Goal: Navigation & Orientation: Find specific page/section

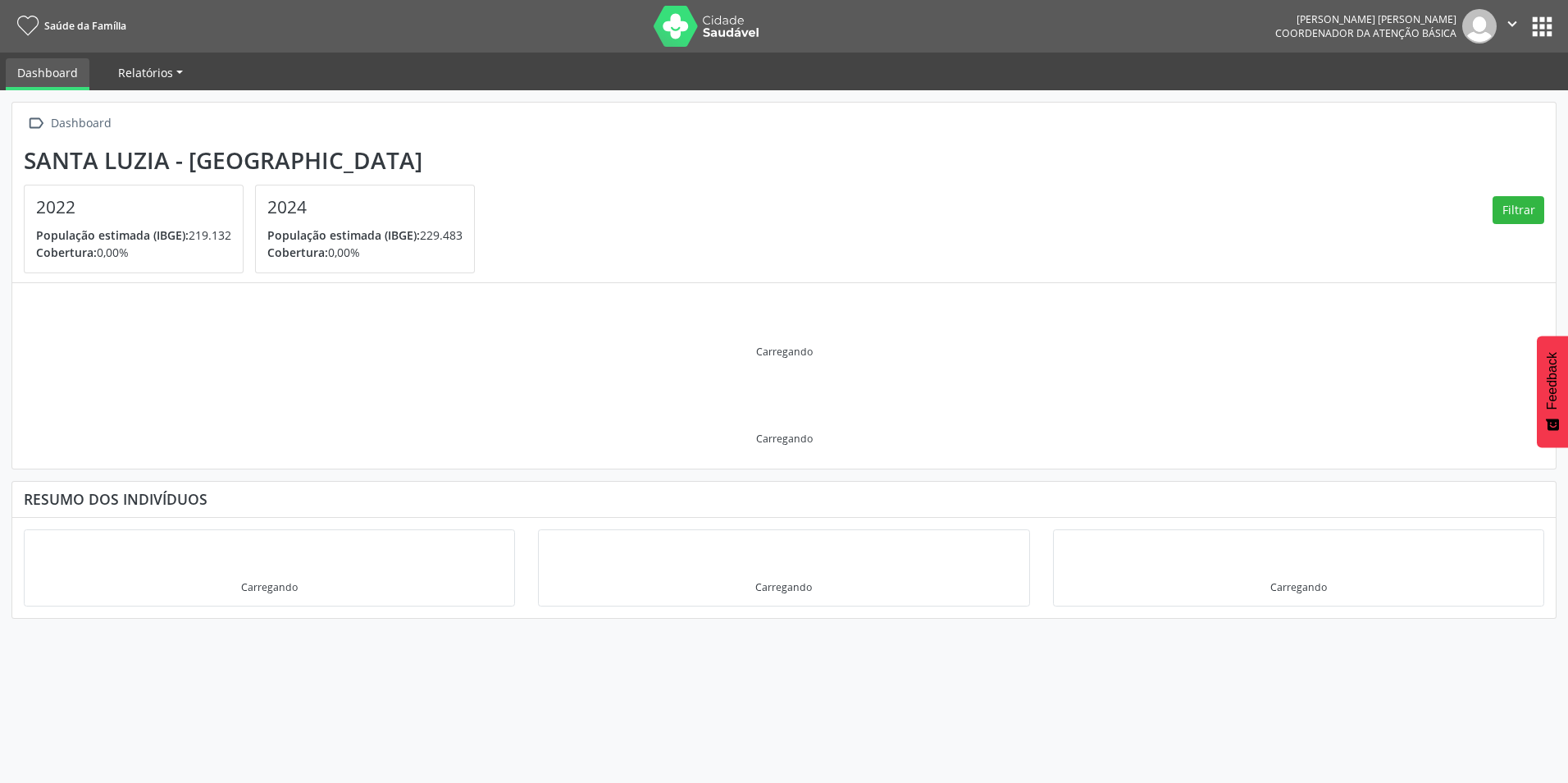
click at [172, 60] on link "Relatórios" at bounding box center [150, 73] width 88 height 28
click at [1543, 25] on button "apps" at bounding box center [1543, 26] width 28 height 28
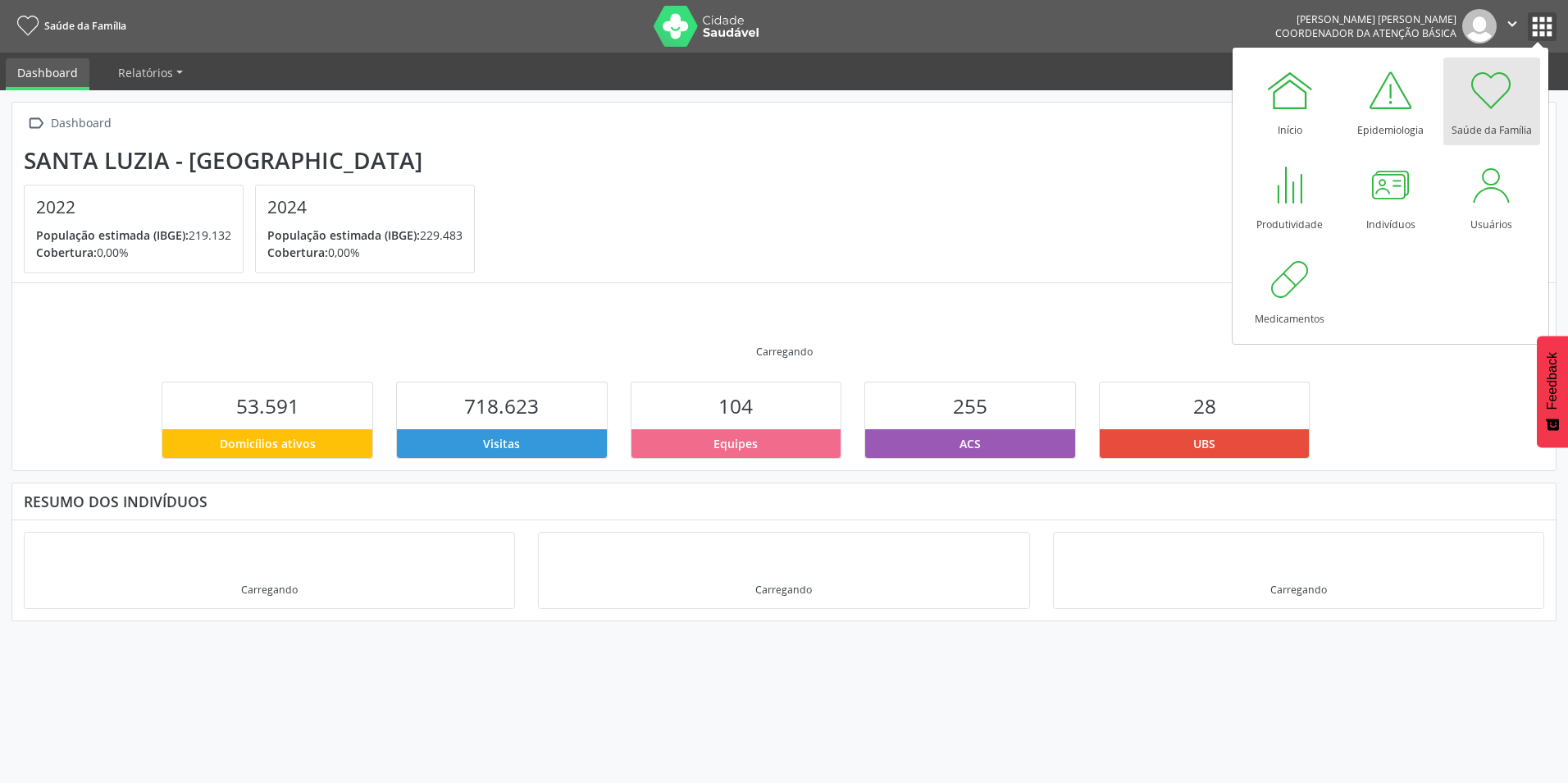
click at [1506, 20] on icon "" at bounding box center [1511, 24] width 18 height 18
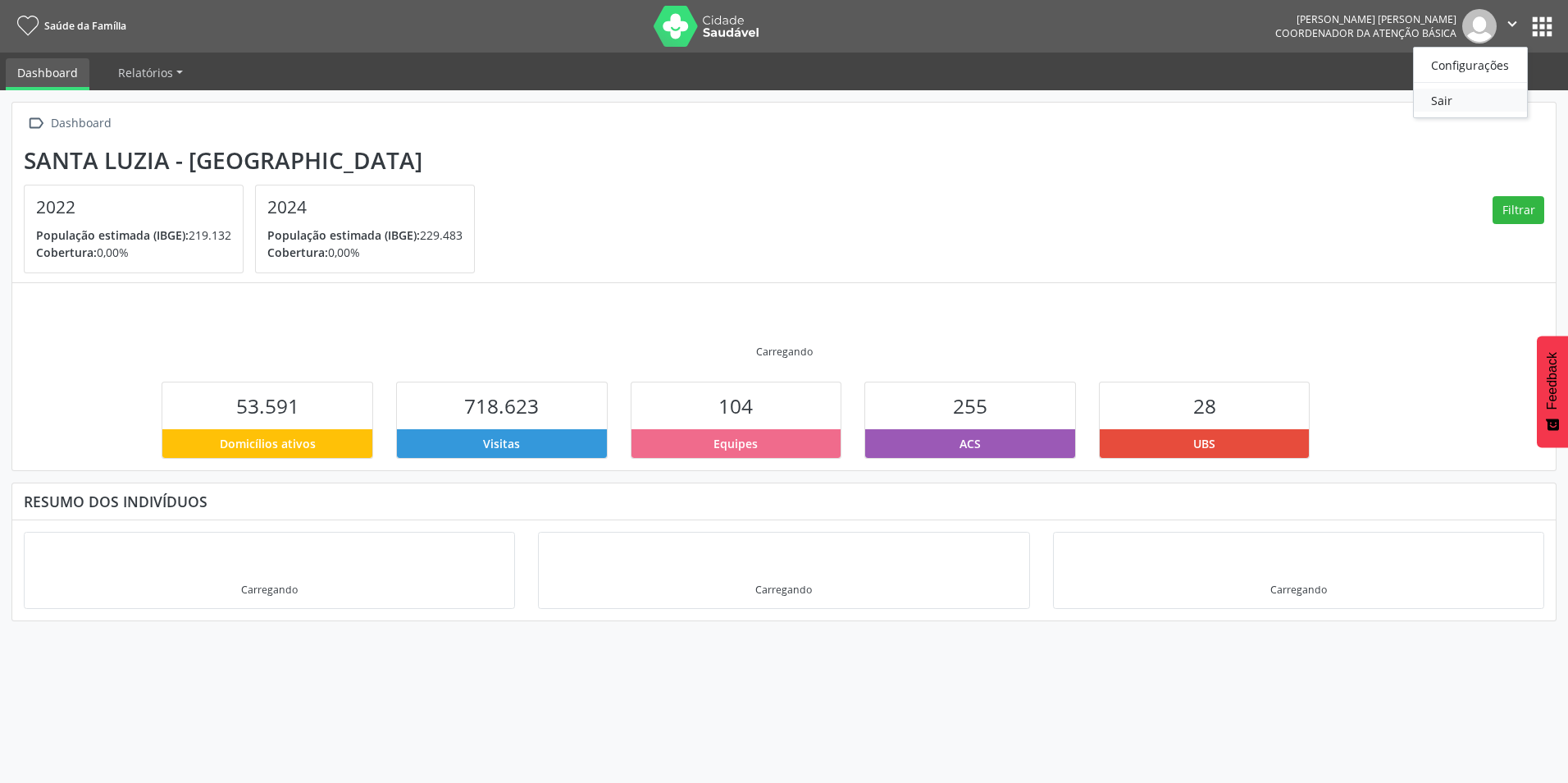
click at [1444, 100] on link "Sair" at bounding box center [1471, 100] width 113 height 23
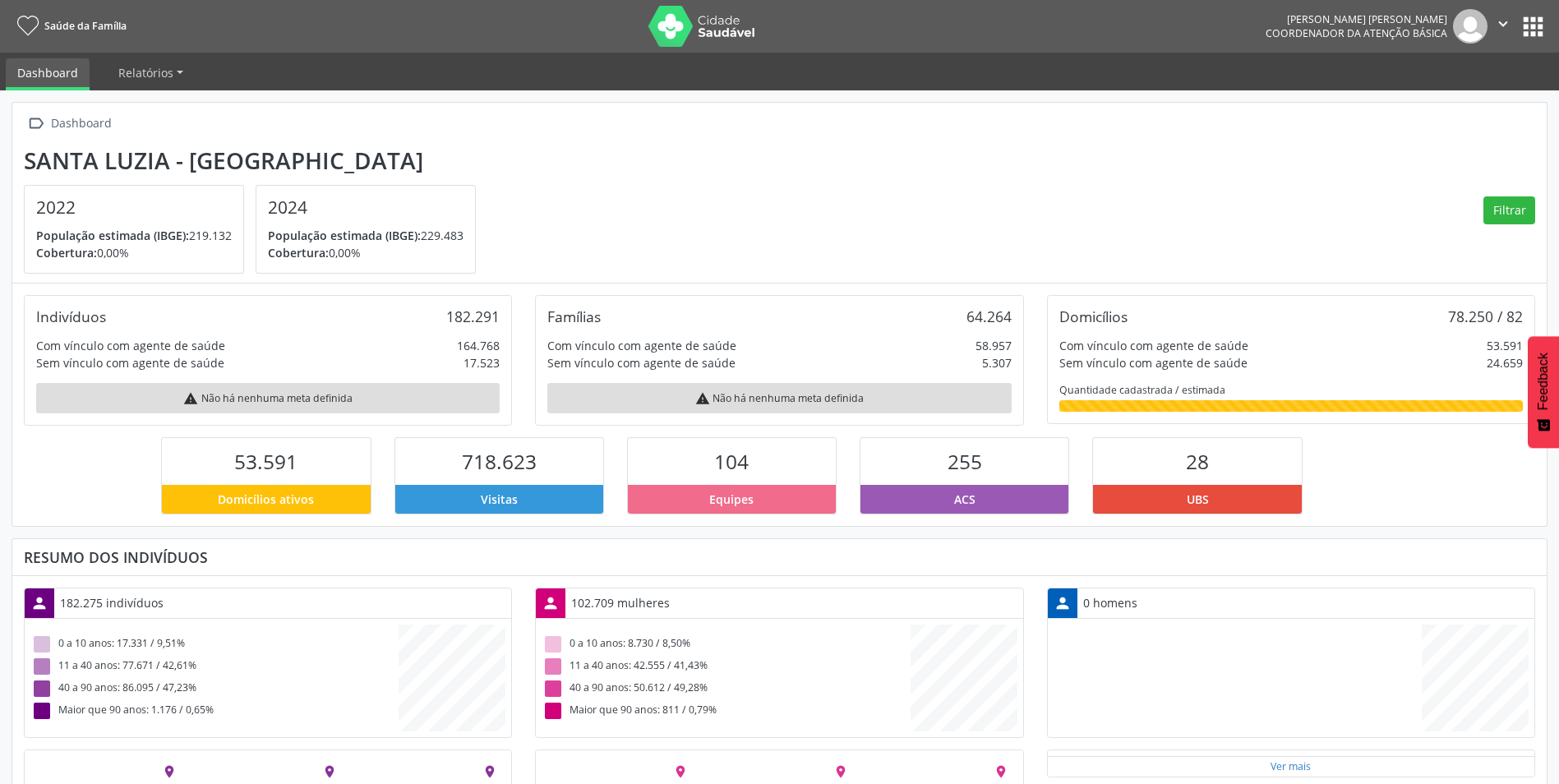
scroll to position [273, 512]
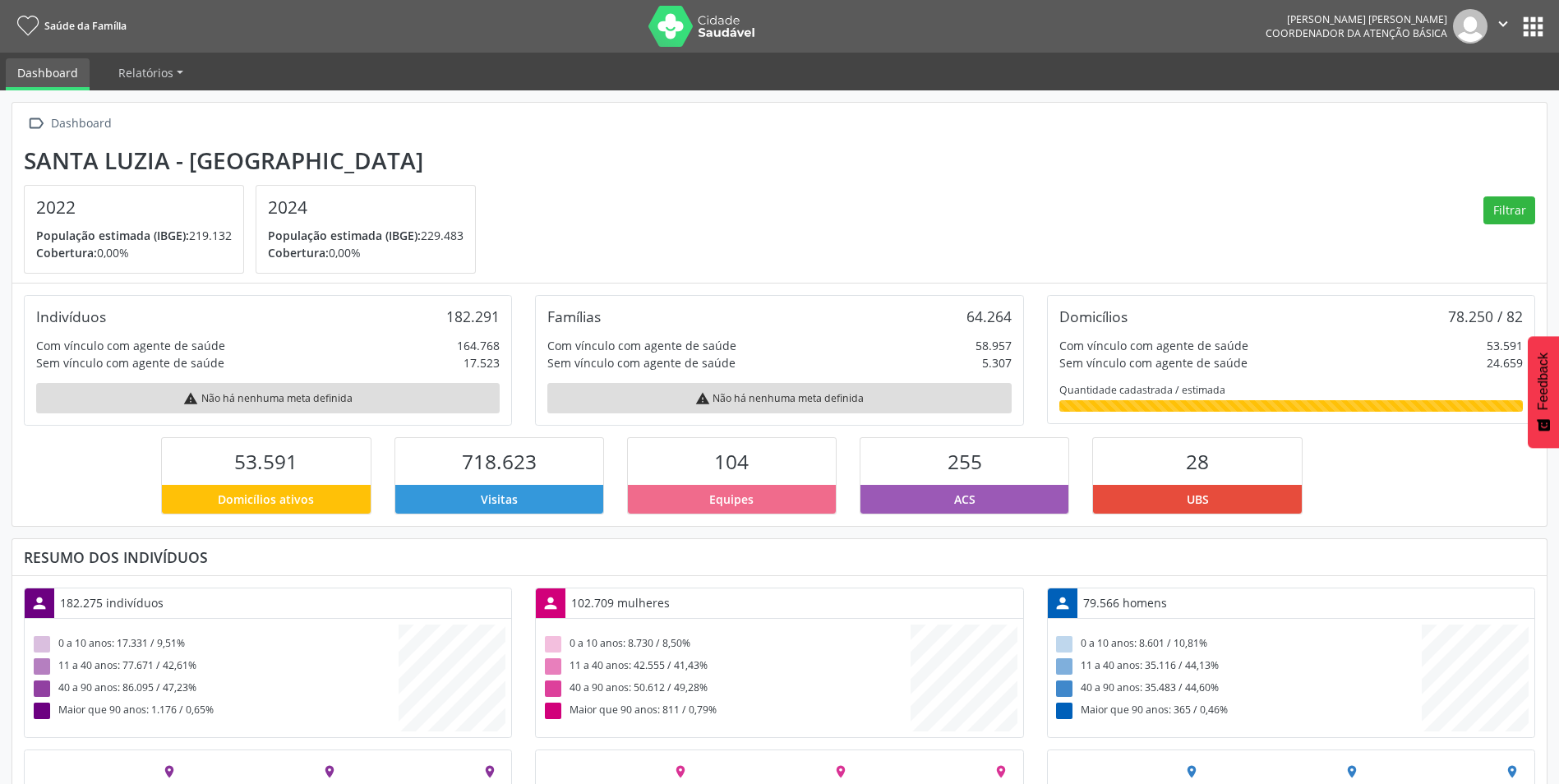
click at [1499, 21] on icon "" at bounding box center [1502, 24] width 18 height 18
click at [1450, 104] on link "Sair" at bounding box center [1462, 100] width 113 height 23
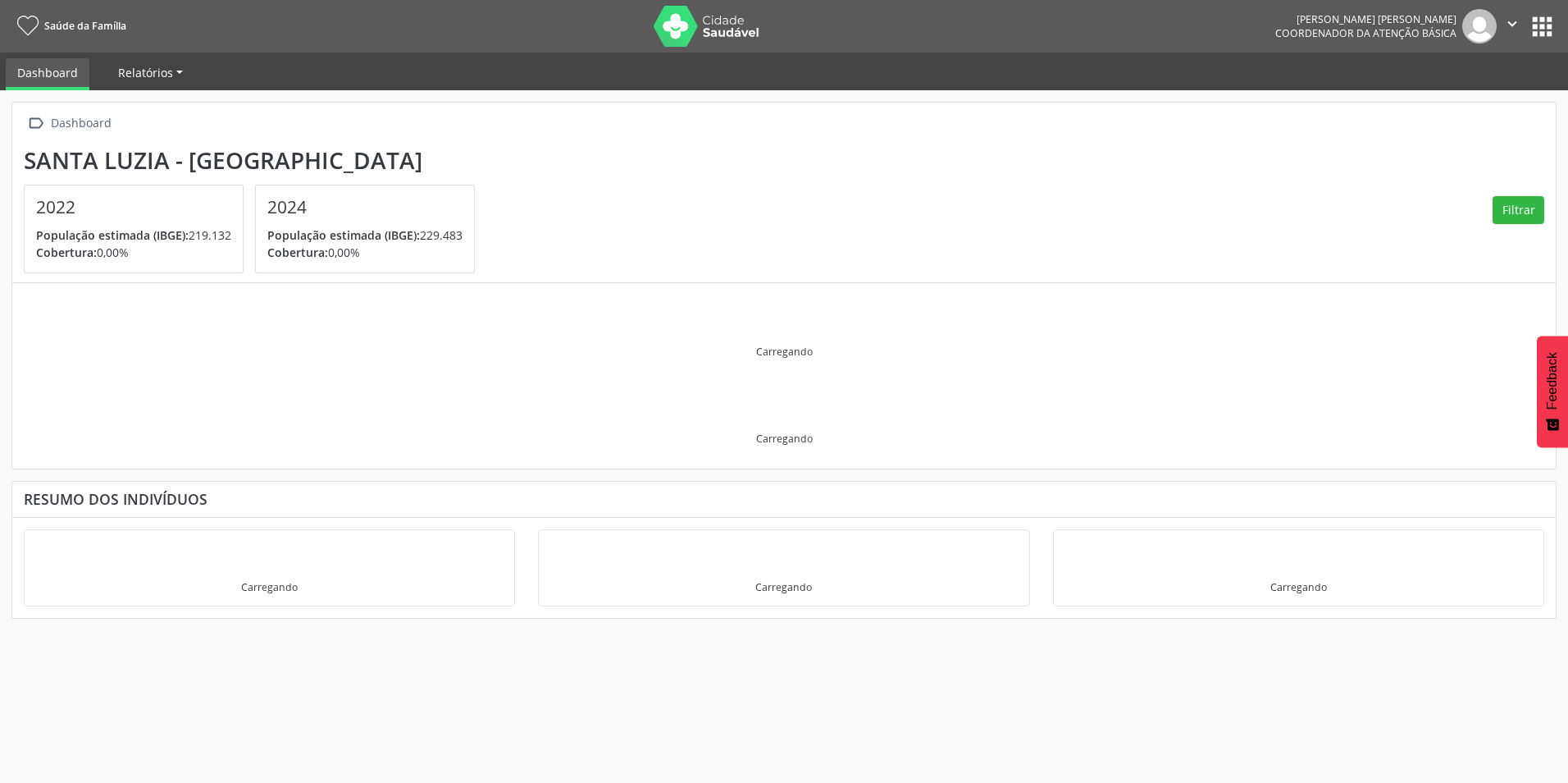
click at [131, 78] on span "Relatórios" at bounding box center [145, 73] width 55 height 16
click at [46, 73] on link "Dashboard" at bounding box center [47, 75] width 84 height 32
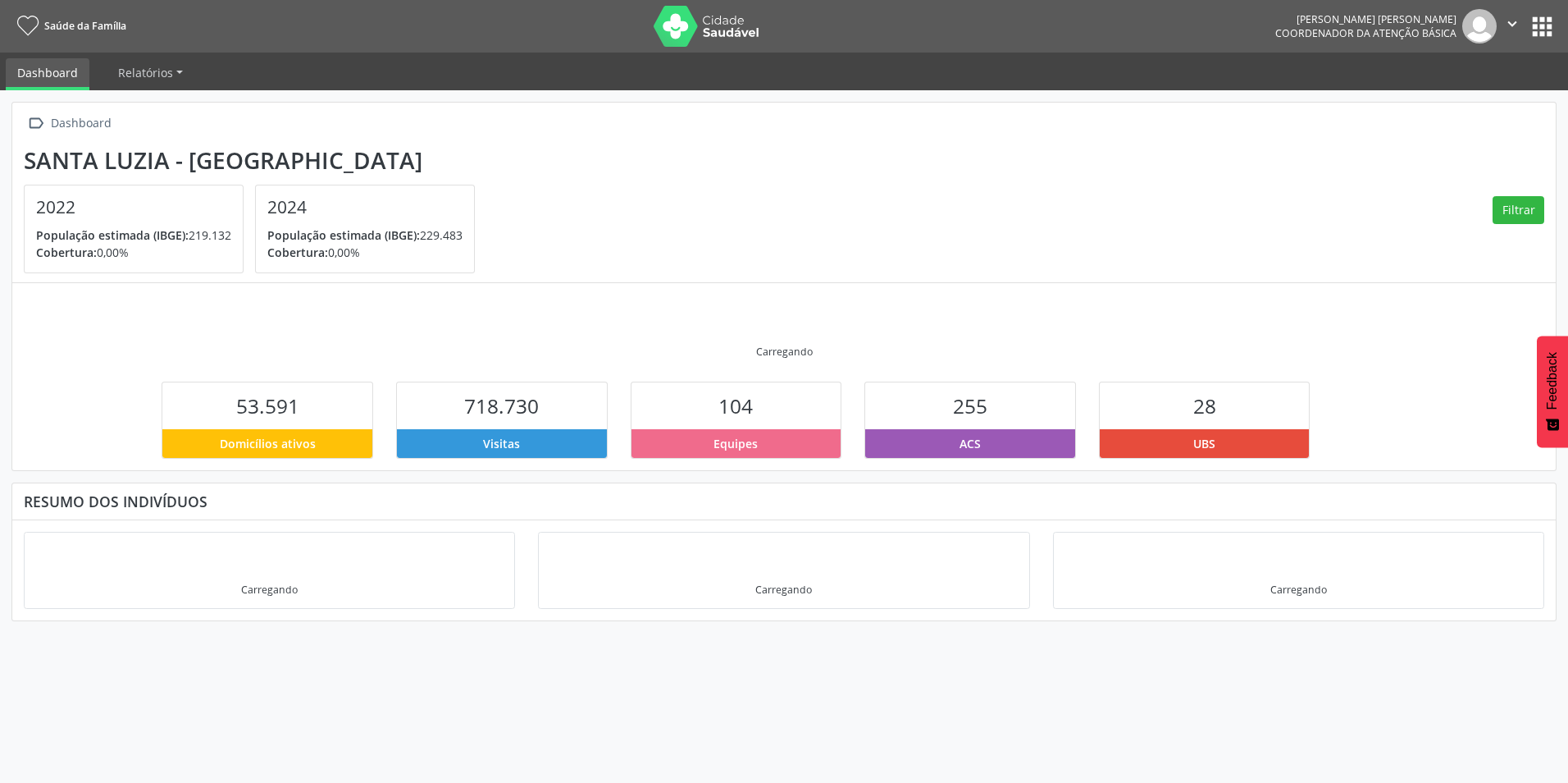
click at [1514, 16] on icon "" at bounding box center [1511, 24] width 18 height 18
click at [1547, 26] on button "apps" at bounding box center [1543, 26] width 28 height 28
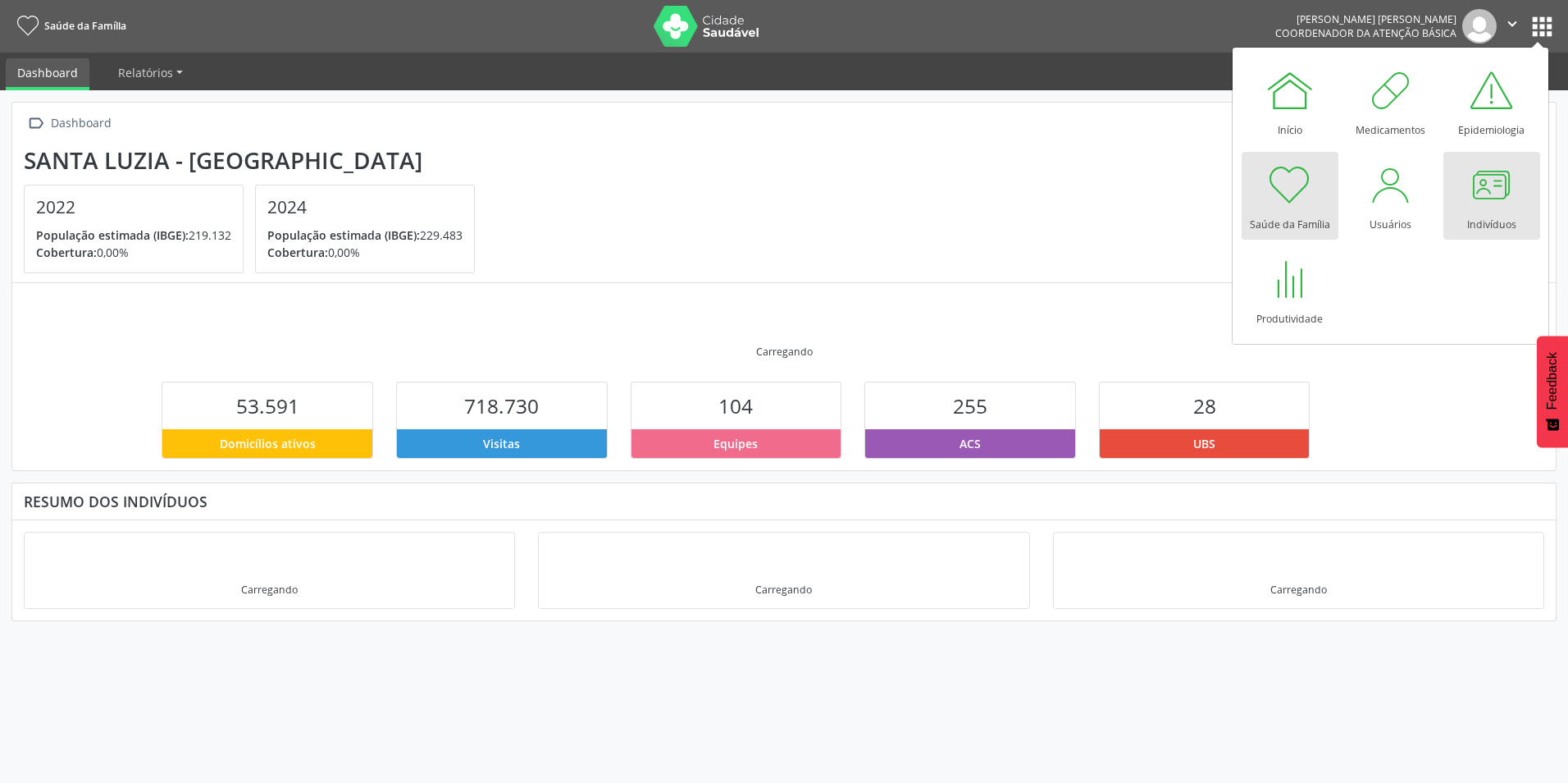
click at [1480, 206] on div at bounding box center [1492, 185] width 49 height 49
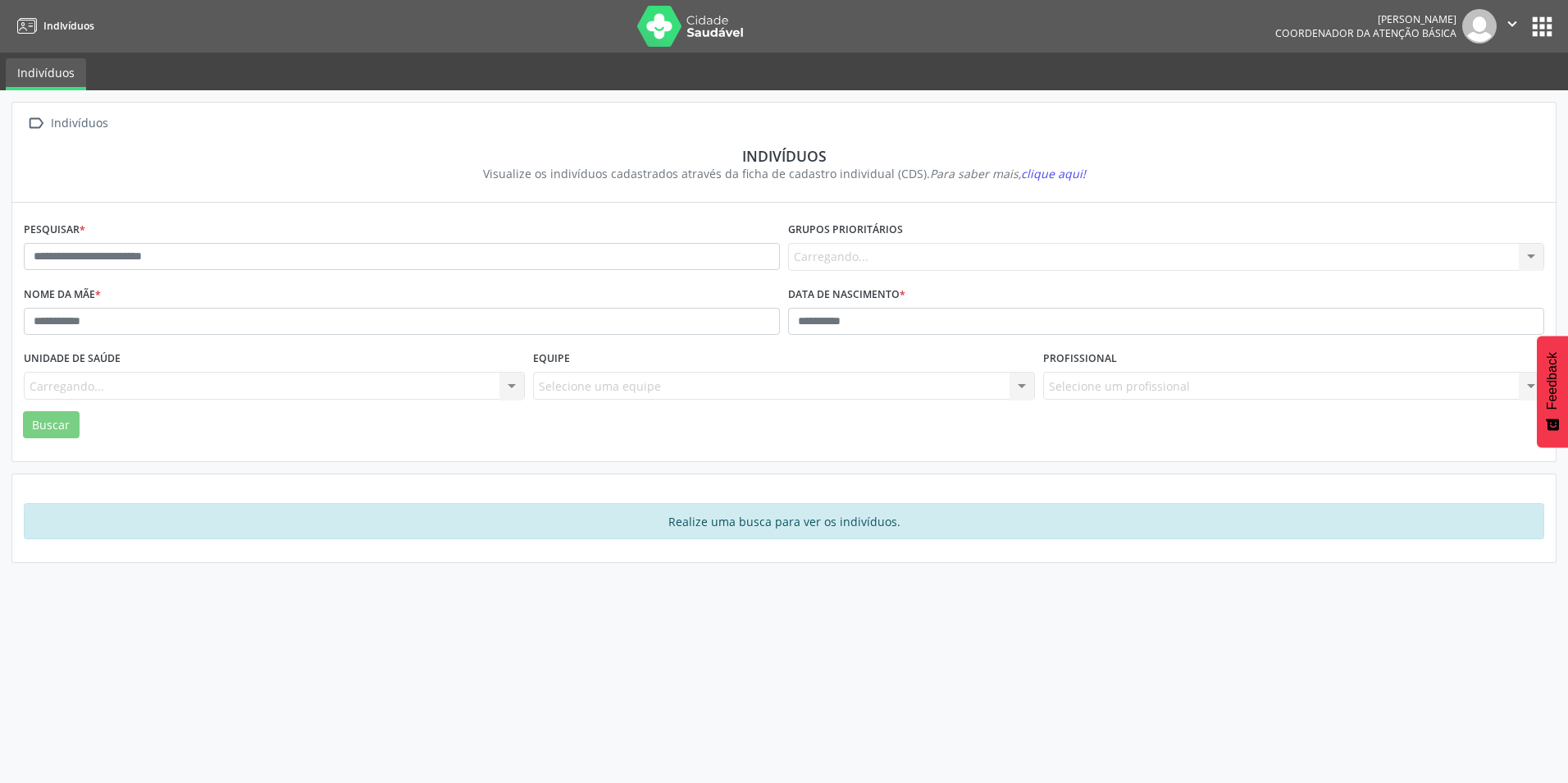
drag, startPoint x: 0, startPoint y: 0, endPoint x: 713, endPoint y: 28, distance: 713.5
click at [713, 28] on img at bounding box center [690, 25] width 107 height 41
